Goal: Find specific page/section: Find specific page/section

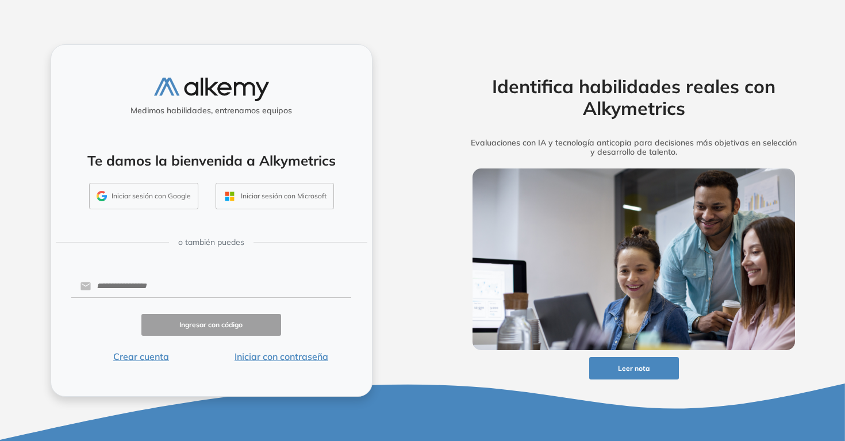
click at [306, 357] on button "Iniciar con contraseña" at bounding box center [281, 357] width 140 height 14
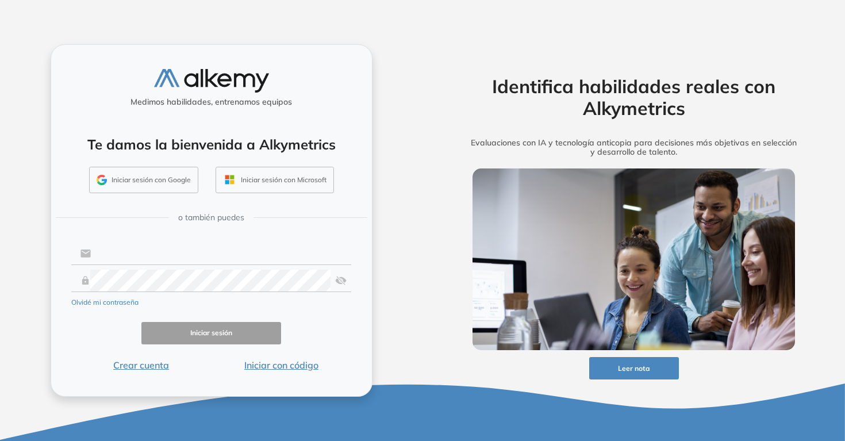
type input "**********"
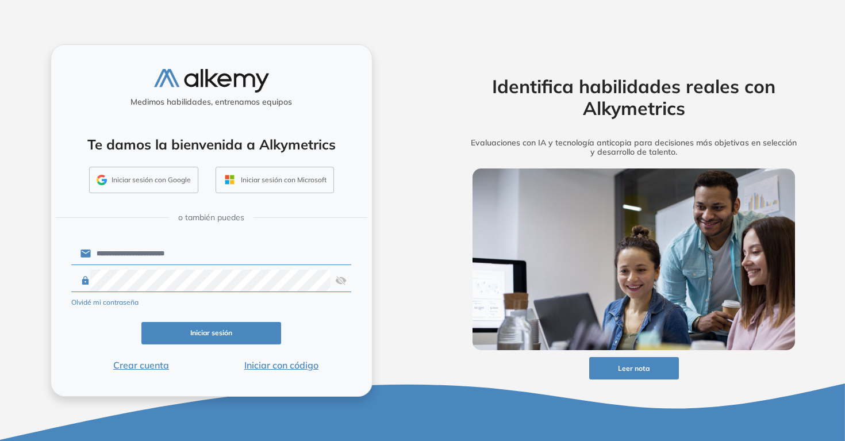
click at [206, 336] on button "Iniciar sesión" at bounding box center [211, 333] width 140 height 22
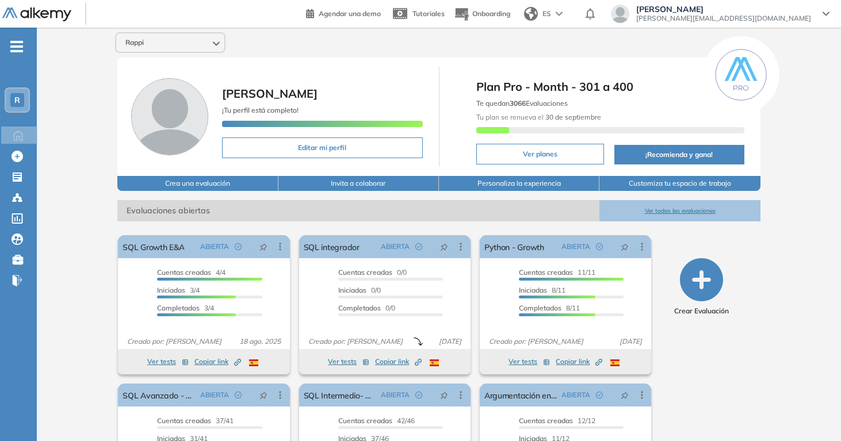
click at [693, 211] on button "Ver todas las evaluaciones" at bounding box center [679, 210] width 160 height 21
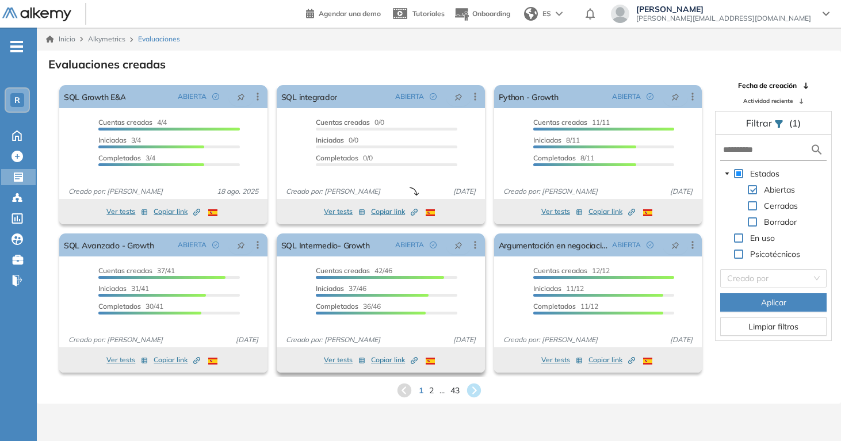
scroll to position [12, 0]
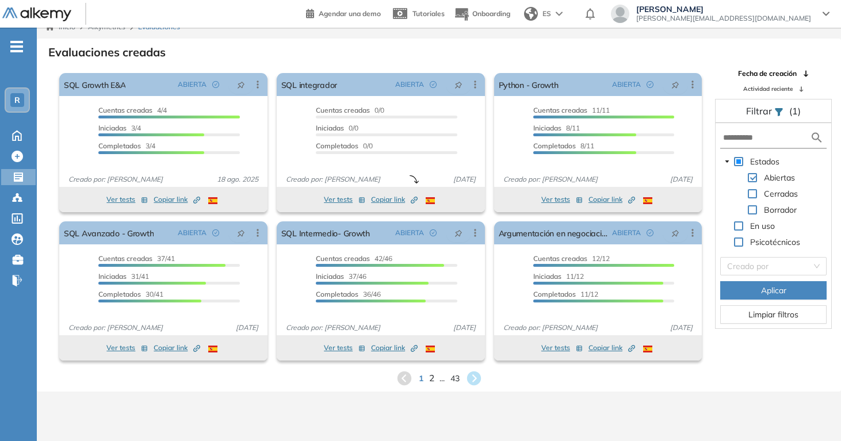
click at [429, 380] on span "2" at bounding box center [430, 378] width 5 height 13
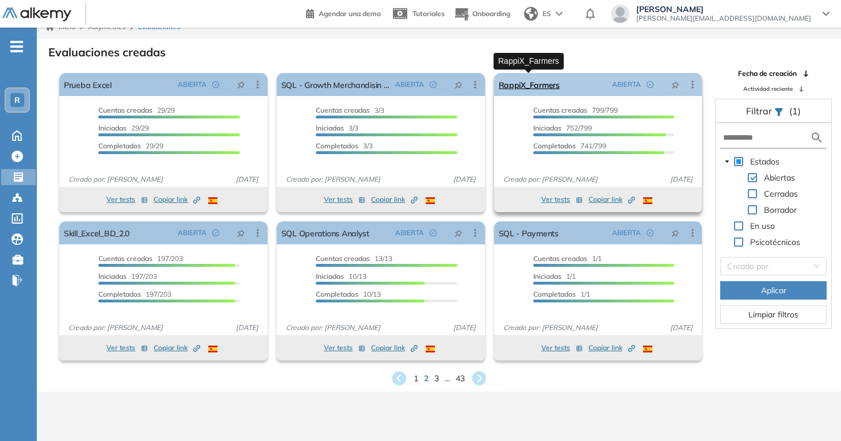
click at [524, 87] on link "RappiX_Farmers" at bounding box center [529, 84] width 61 height 23
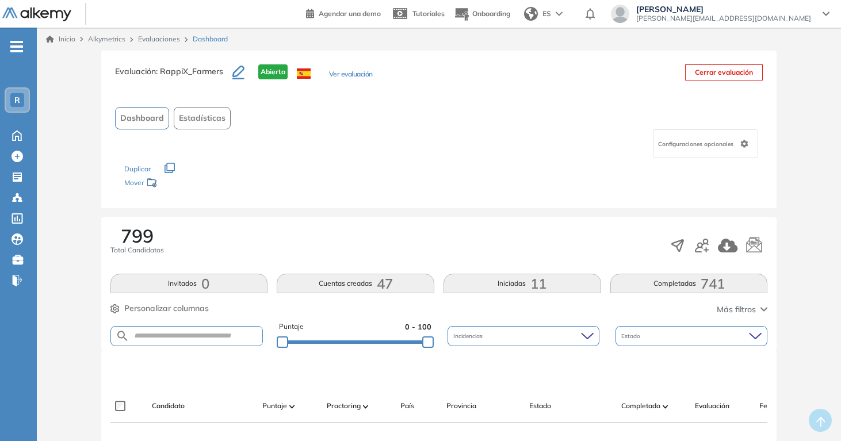
click at [198, 328] on form at bounding box center [186, 336] width 153 height 20
click at [216, 346] on div "Puntaje 0 - 100 Incidencias Estado" at bounding box center [438, 336] width 657 height 29
click at [205, 336] on input "text" at bounding box center [195, 336] width 133 height 9
type input "****"
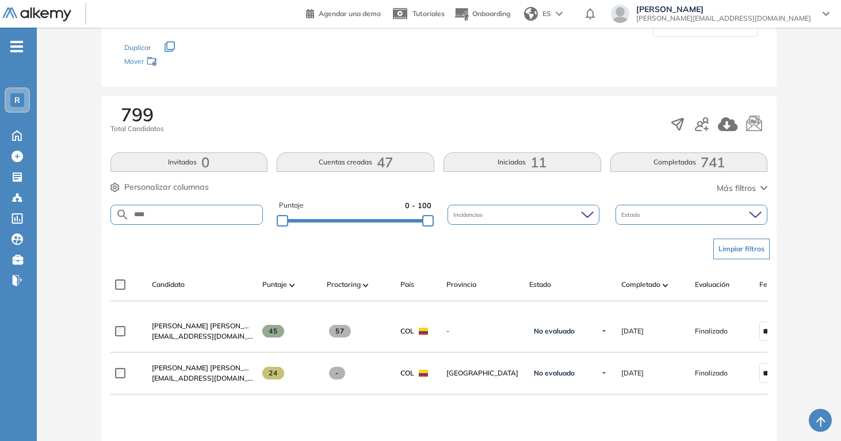
scroll to position [158, 0]
